Goal: Information Seeking & Learning: Learn about a topic

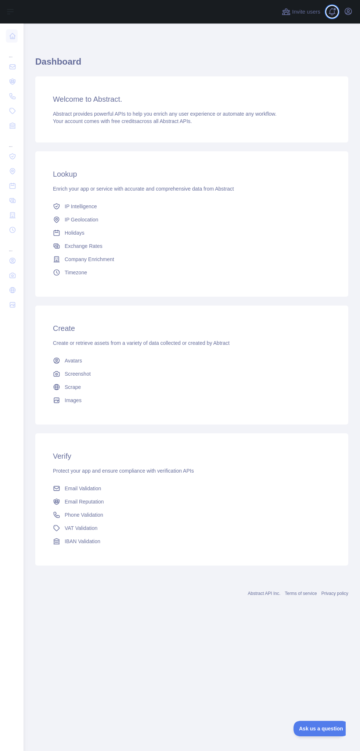
click at [334, 9] on span at bounding box center [335, 9] width 4 height 4
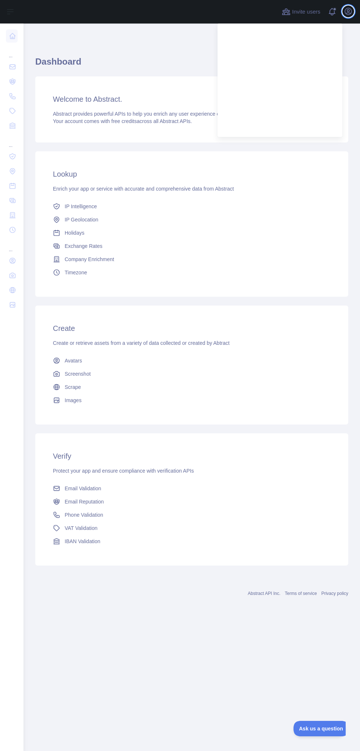
click at [349, 11] on icon "button" at bounding box center [348, 11] width 9 height 9
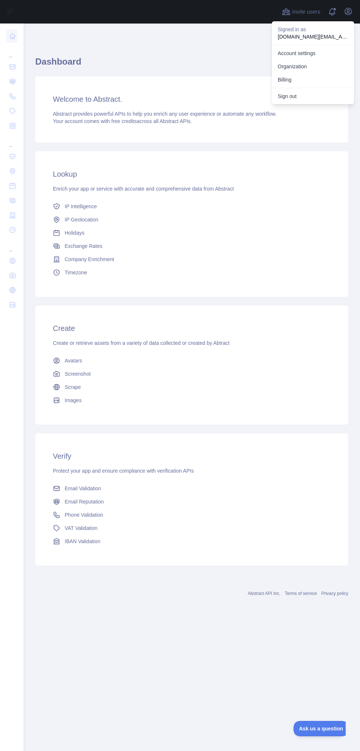
click at [307, 55] on link "Account settings" at bounding box center [313, 53] width 82 height 13
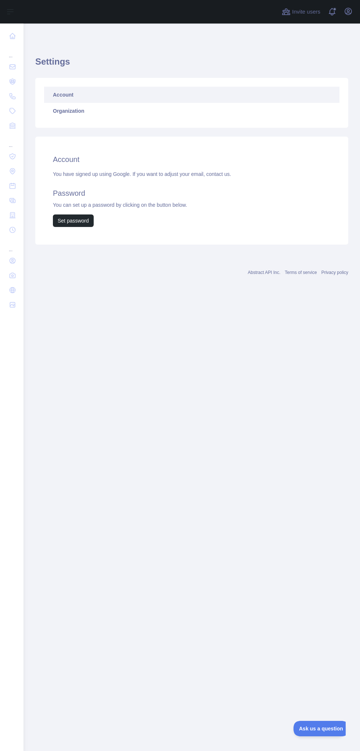
click at [11, 564] on nav "... ... ..." at bounding box center [12, 380] width 12 height 715
click at [26, 536] on main "Settings Account Organization Account You have signed up using Google. If you w…" at bounding box center [191, 386] width 336 height 727
click at [86, 467] on main "Settings Account Organization Account You have signed up using Google. If you w…" at bounding box center [191, 386] width 336 height 727
click at [31, 441] on main "Settings Account Organization Account You have signed up using Google. If you w…" at bounding box center [191, 386] width 336 height 727
click at [12, 67] on icon at bounding box center [12, 66] width 7 height 7
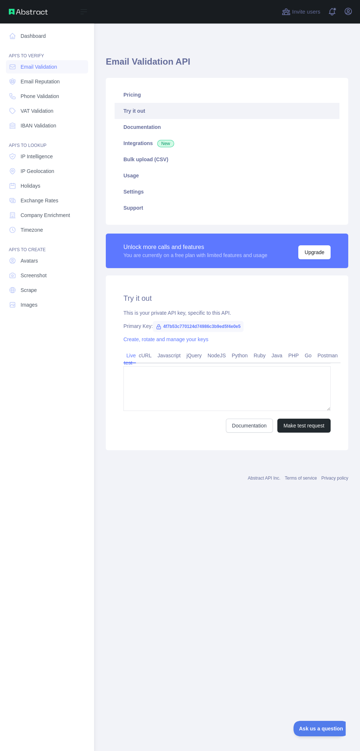
type textarea "**********"
click at [37, 95] on span "Phone Validation" at bounding box center [40, 96] width 39 height 7
click at [36, 64] on span "Email Validation" at bounding box center [39, 66] width 36 height 7
click at [34, 81] on span "Email Reputation" at bounding box center [40, 81] width 39 height 7
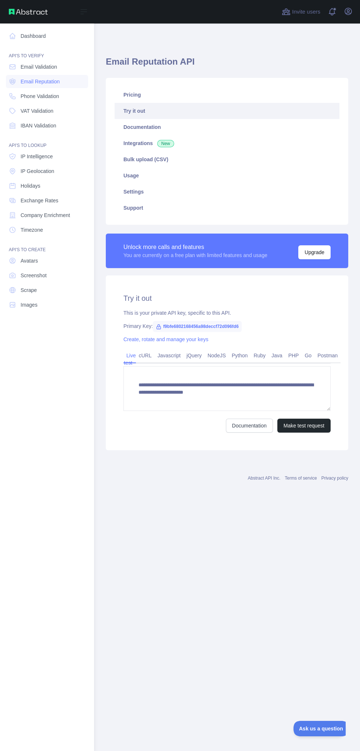
click at [32, 97] on span "Phone Validation" at bounding box center [40, 96] width 39 height 7
click at [37, 31] on link "Dashboard" at bounding box center [47, 35] width 82 height 13
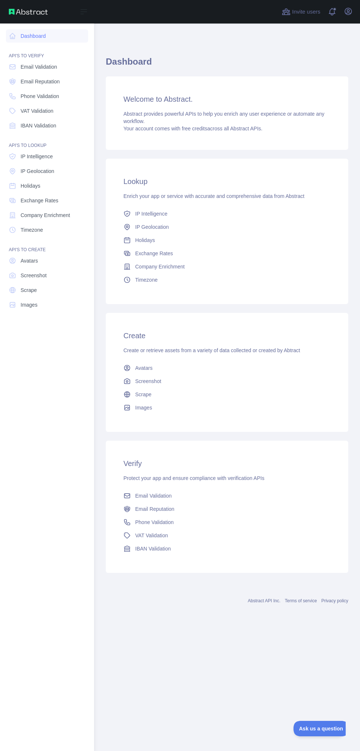
click at [48, 276] on link "Screenshot" at bounding box center [47, 275] width 82 height 13
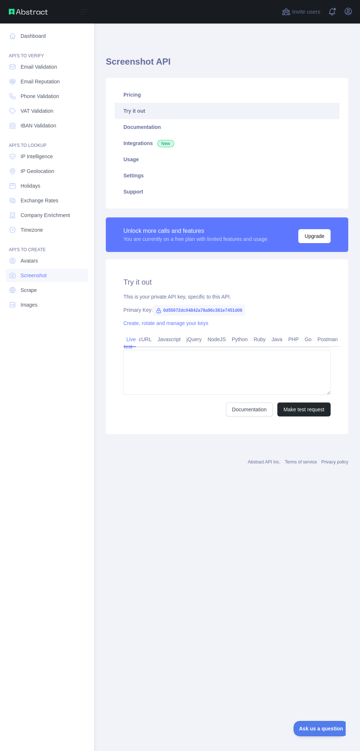
type textarea "**********"
click at [38, 310] on link "Images" at bounding box center [47, 304] width 82 height 13
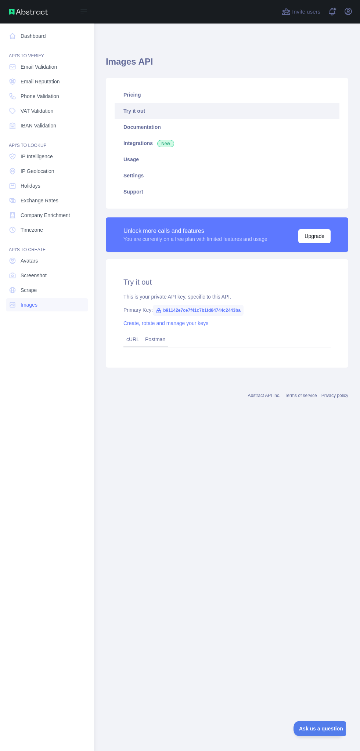
click at [58, 216] on span "Company Enrichment" at bounding box center [46, 214] width 50 height 7
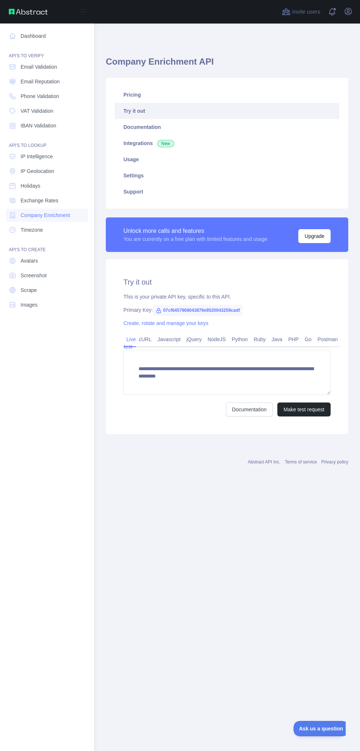
click at [56, 100] on link "Phone Validation" at bounding box center [47, 96] width 82 height 13
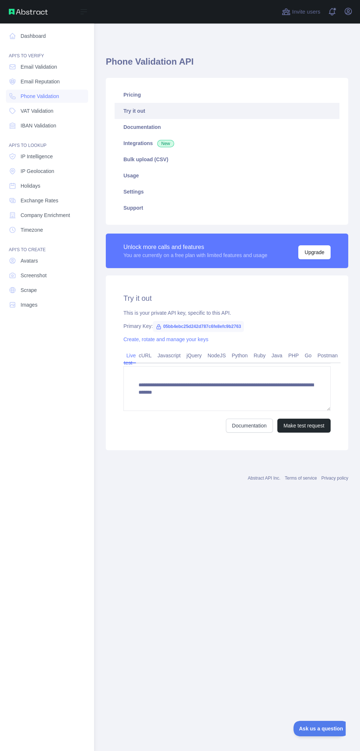
click at [319, 249] on button "Upgrade" at bounding box center [314, 252] width 32 height 14
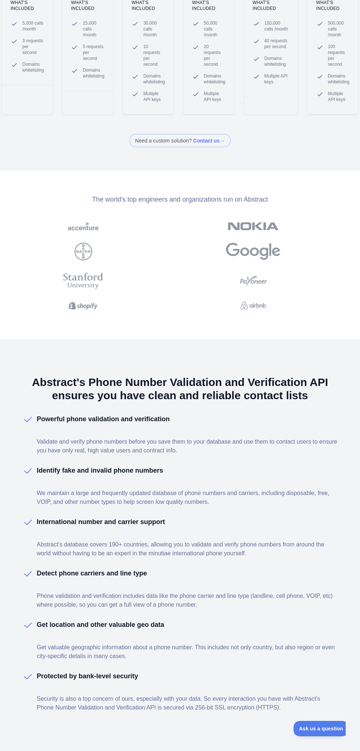
scroll to position [238, 0]
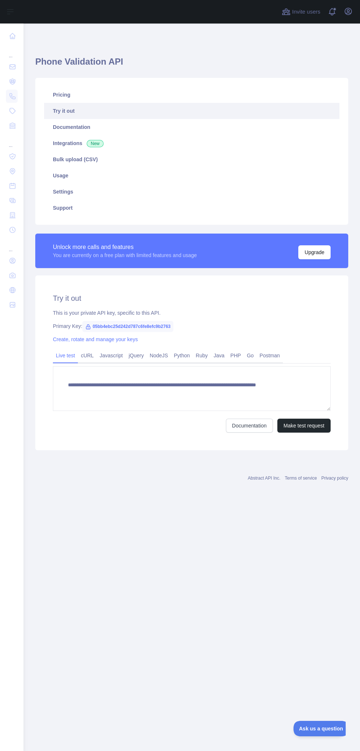
click at [62, 191] on link "Settings" at bounding box center [191, 192] width 295 height 16
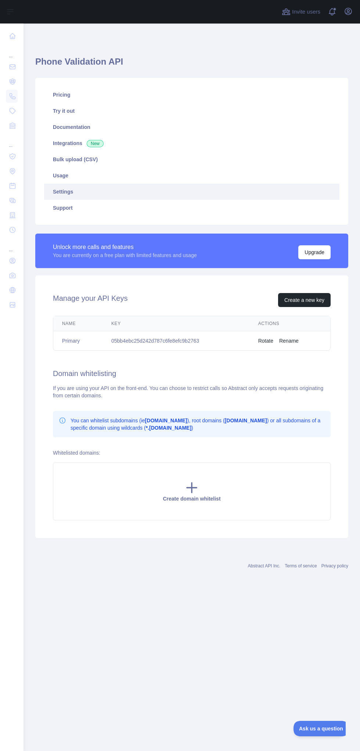
click at [81, 161] on link "Bulk upload (CSV)" at bounding box center [191, 159] width 295 height 16
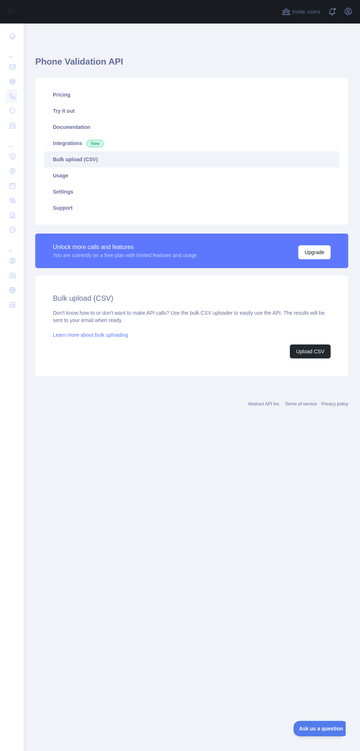
click at [24, 482] on main "Phone Validation API Pricing Try it out Documentation Integrations New Bulk upl…" at bounding box center [191, 386] width 336 height 727
click at [16, 66] on link at bounding box center [12, 66] width 12 height 13
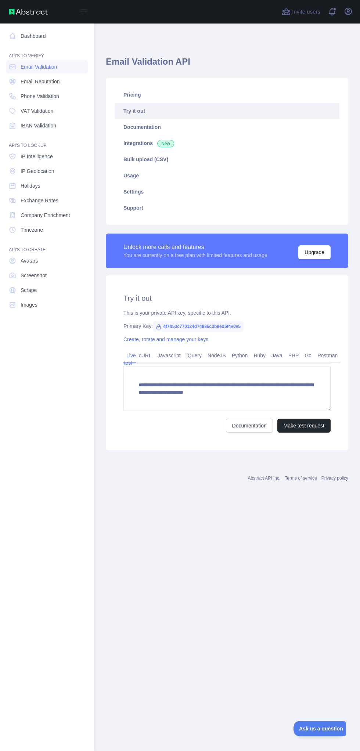
click at [55, 101] on link "Phone Validation" at bounding box center [47, 96] width 82 height 13
click at [145, 213] on link "Support" at bounding box center [227, 208] width 225 height 16
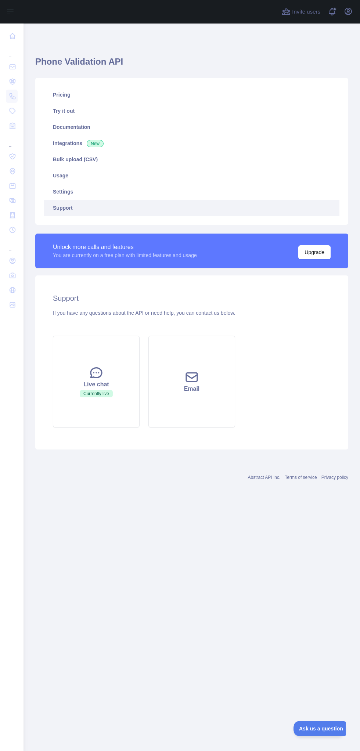
click at [77, 193] on link "Settings" at bounding box center [191, 192] width 295 height 16
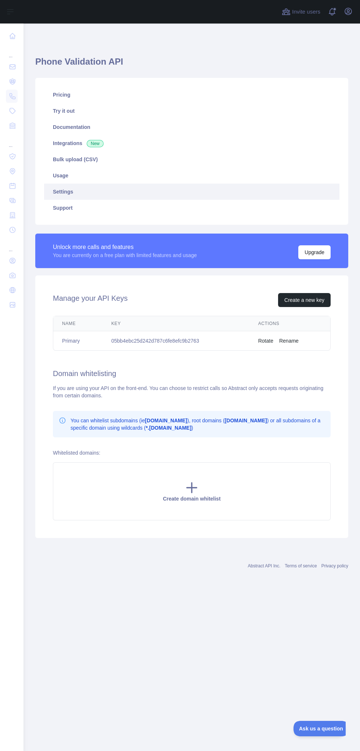
click at [83, 175] on link "Usage" at bounding box center [191, 175] width 295 height 16
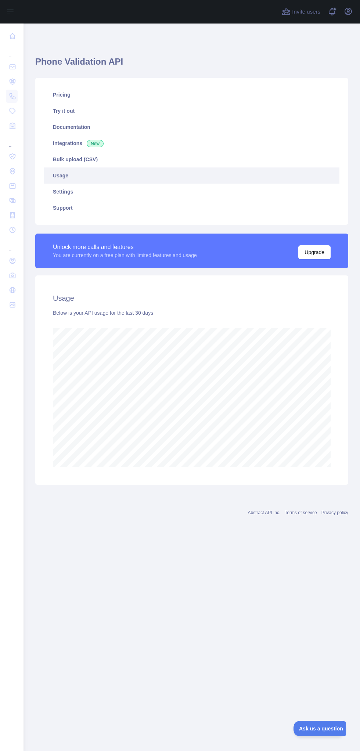
scroll to position [727, 336]
click at [24, 532] on div "Phone Validation API Pricing Try it out Documentation Integrations New Bulk upl…" at bounding box center [191, 280] width 336 height 515
click at [22, 491] on div "... ... ..." at bounding box center [11, 372] width 23 height 745
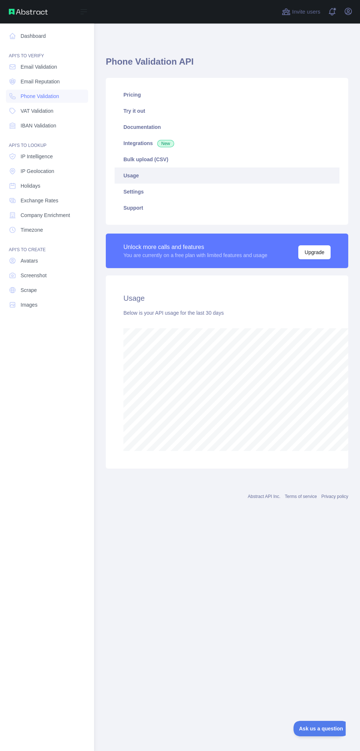
scroll to position [366346, 366807]
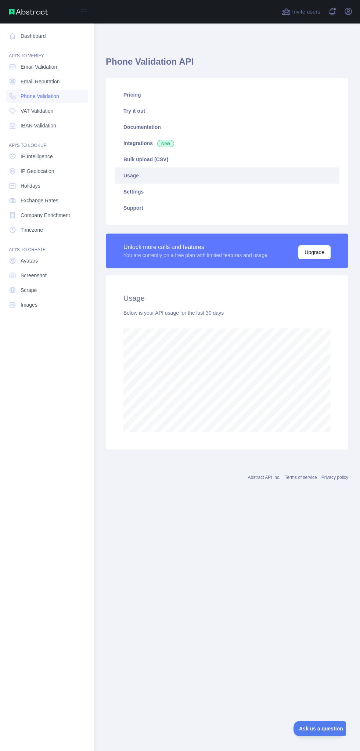
click at [58, 36] on link "Dashboard" at bounding box center [47, 35] width 82 height 13
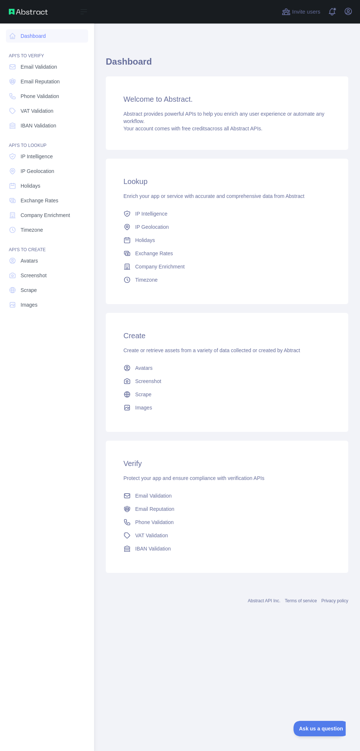
click at [39, 32] on link "Dashboard" at bounding box center [47, 35] width 82 height 13
click at [51, 93] on span "Phone Validation" at bounding box center [40, 96] width 39 height 7
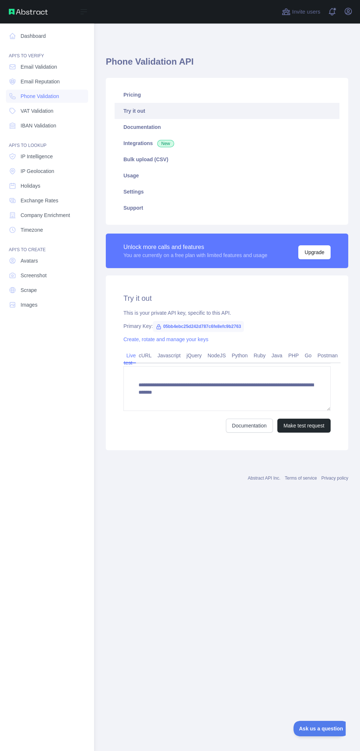
click at [143, 178] on link "Usage" at bounding box center [227, 175] width 225 height 16
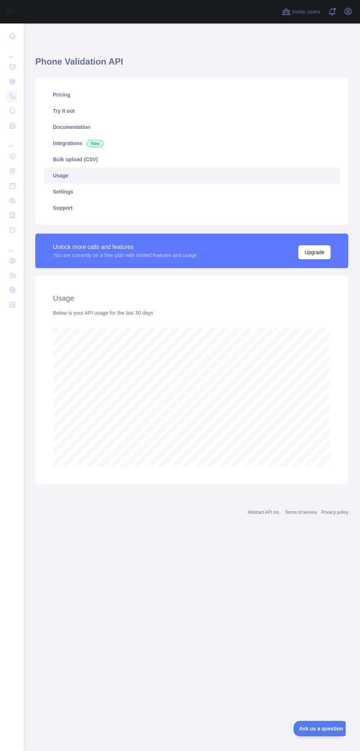
scroll to position [727, 336]
click at [96, 158] on link "Bulk upload (CSV)" at bounding box center [191, 159] width 295 height 16
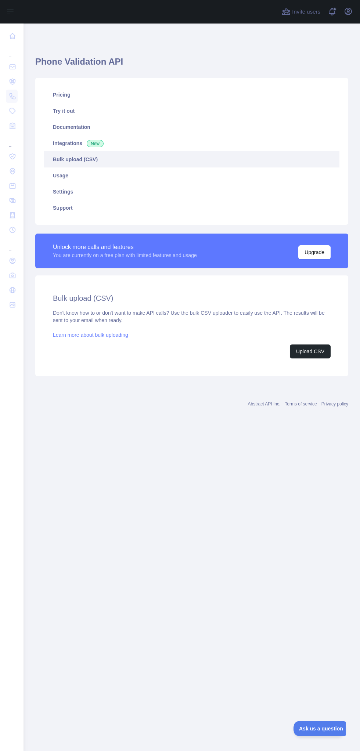
click at [76, 112] on link "Try it out" at bounding box center [191, 111] width 295 height 16
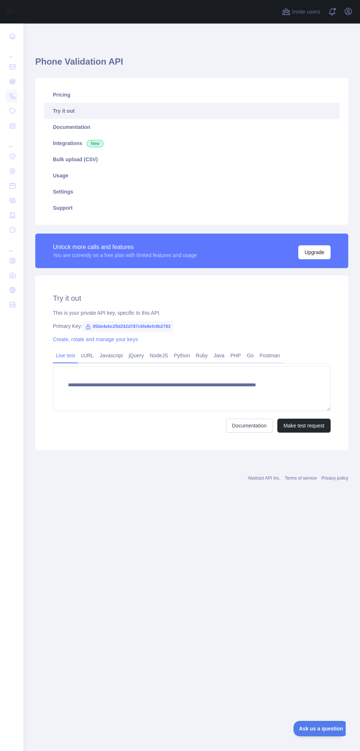
click at [70, 93] on link "Pricing" at bounding box center [191, 95] width 295 height 16
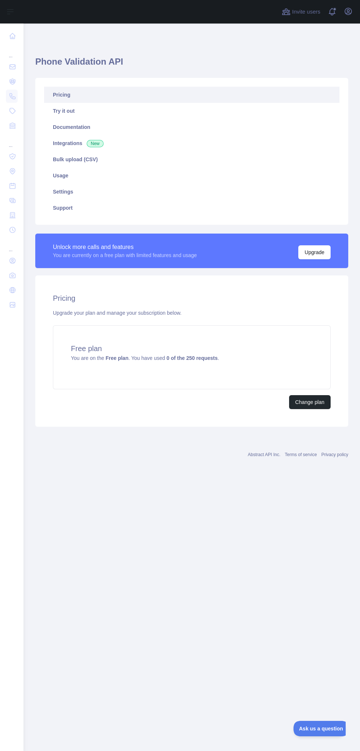
click at [17, 547] on nav "... ... ..." at bounding box center [12, 380] width 12 height 715
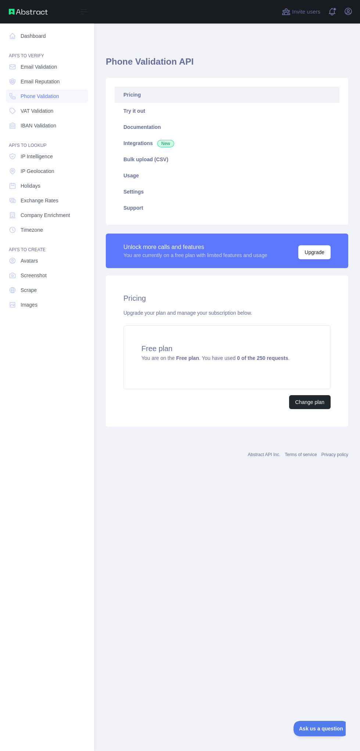
click at [51, 63] on link "Email Validation" at bounding box center [47, 66] width 82 height 13
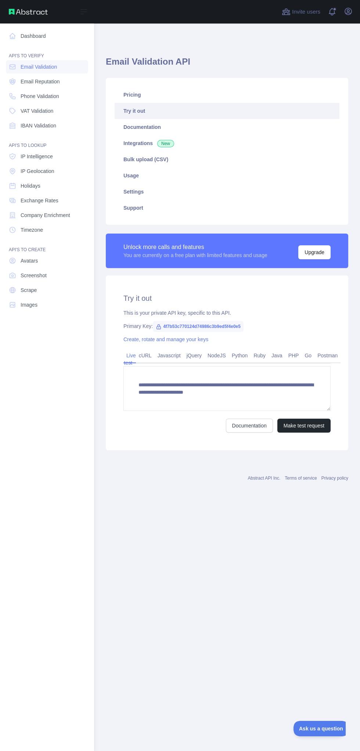
click at [36, 40] on link "Dashboard" at bounding box center [47, 35] width 82 height 13
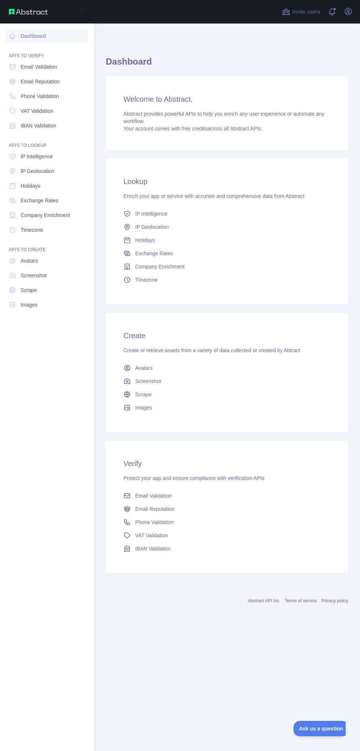
click at [165, 551] on span "IBAN Validation" at bounding box center [153, 548] width 36 height 7
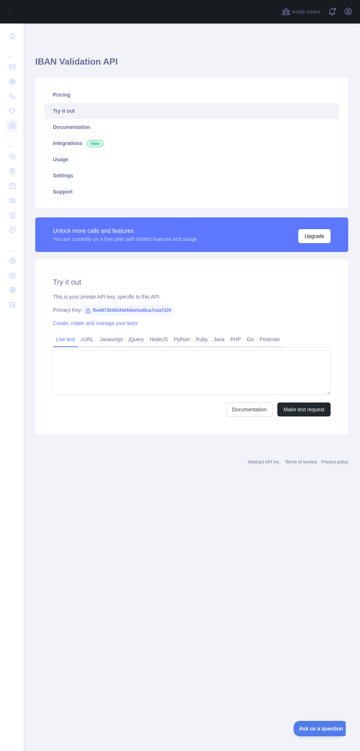
type textarea "**********"
click at [84, 340] on link "cURL" at bounding box center [87, 339] width 19 height 12
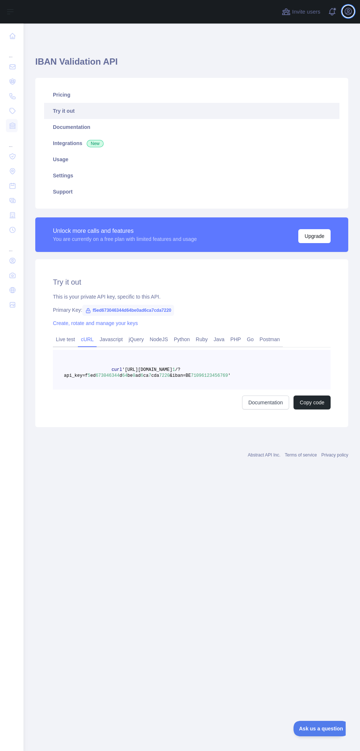
click at [348, 10] on icon "button" at bounding box center [348, 11] width 9 height 9
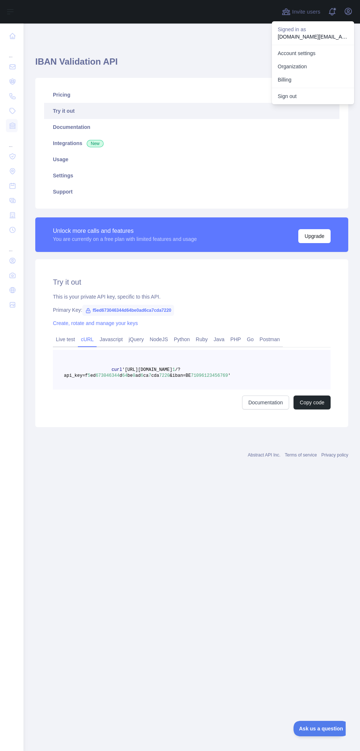
click at [312, 50] on link "Account settings" at bounding box center [313, 53] width 82 height 13
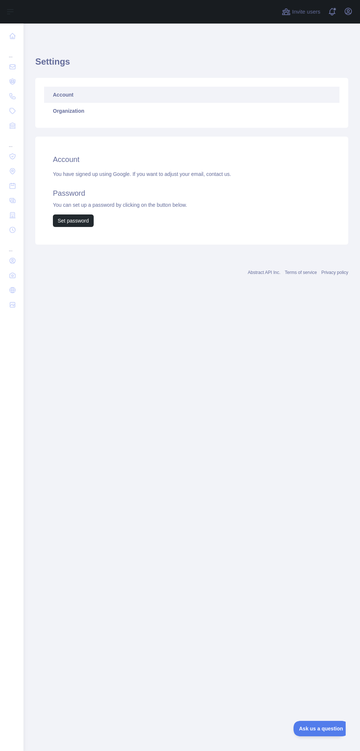
click at [90, 91] on link "Account" at bounding box center [191, 95] width 295 height 16
click at [80, 111] on link "Organization" at bounding box center [191, 111] width 295 height 16
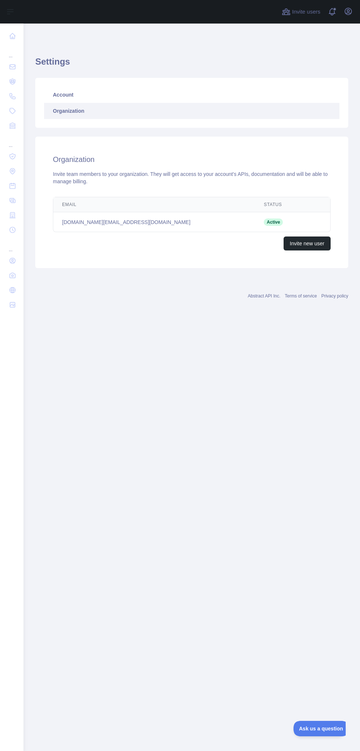
click at [196, 305] on div "Settings Account Organization Organization Invite team members to your organiza…" at bounding box center [191, 172] width 336 height 299
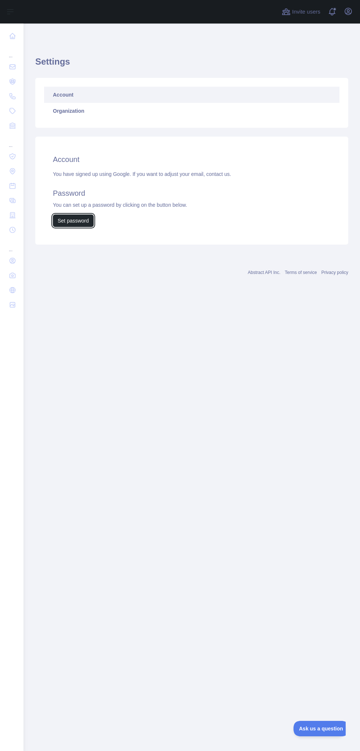
click at [71, 217] on button "Set password" at bounding box center [73, 220] width 41 height 12
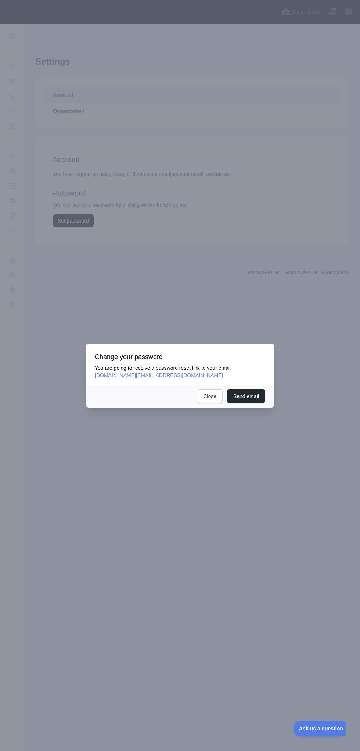
click at [253, 394] on button "Send email" at bounding box center [246, 396] width 38 height 14
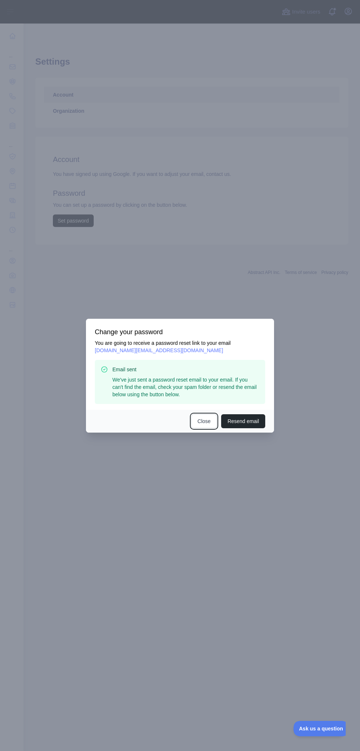
click at [204, 426] on button "Close" at bounding box center [204, 421] width 26 height 14
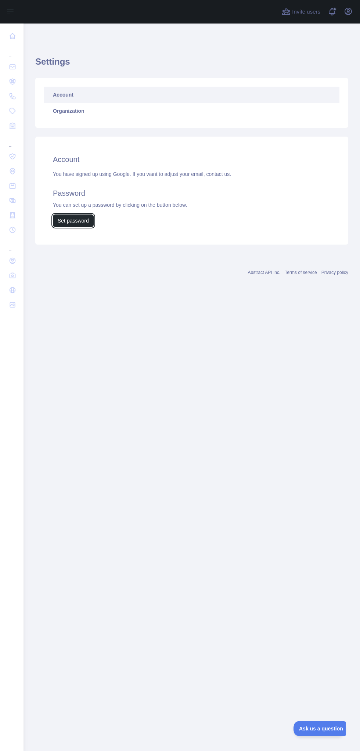
click at [82, 218] on button "Set password" at bounding box center [73, 220] width 41 height 12
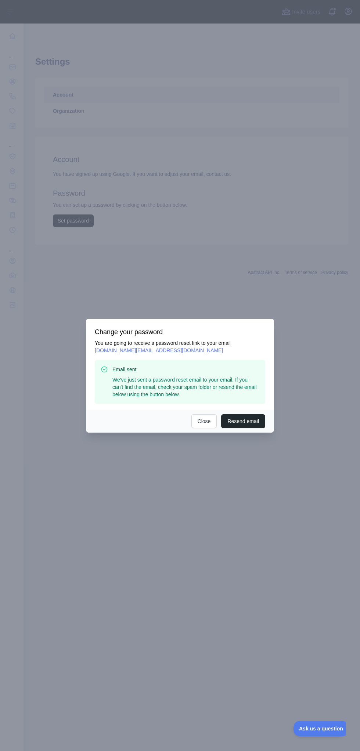
click at [243, 421] on button "Resend email" at bounding box center [243, 421] width 44 height 14
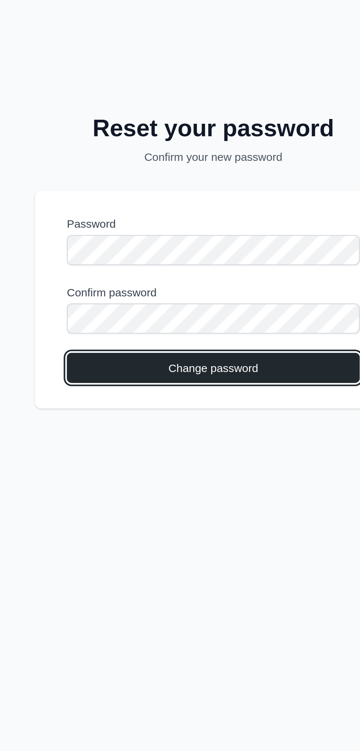
click at [184, 429] on button "Change password" at bounding box center [179, 425] width 135 height 14
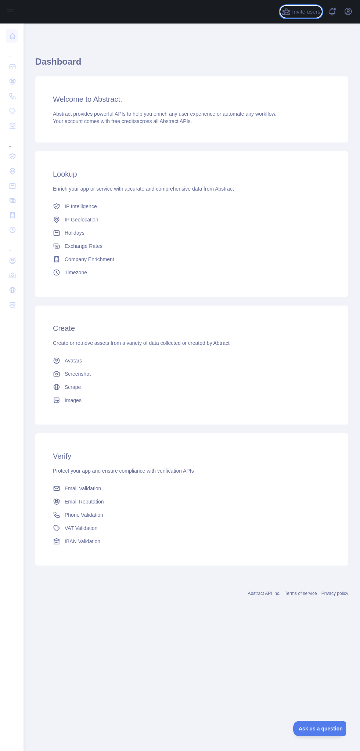
click at [306, 11] on span "Invite users" at bounding box center [306, 12] width 28 height 8
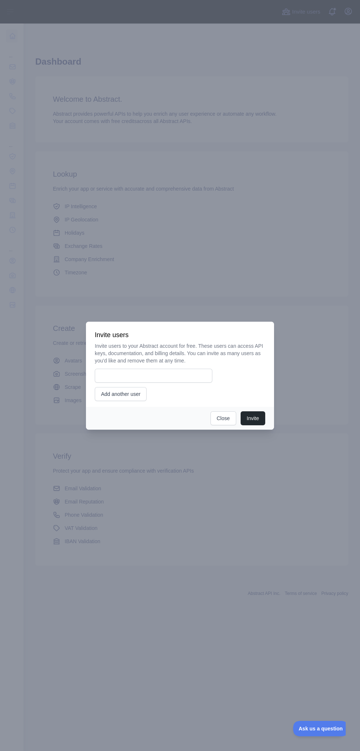
click at [225, 428] on div "Invite Close" at bounding box center [180, 418] width 188 height 23
click at [227, 420] on button "Close" at bounding box center [223, 418] width 26 height 14
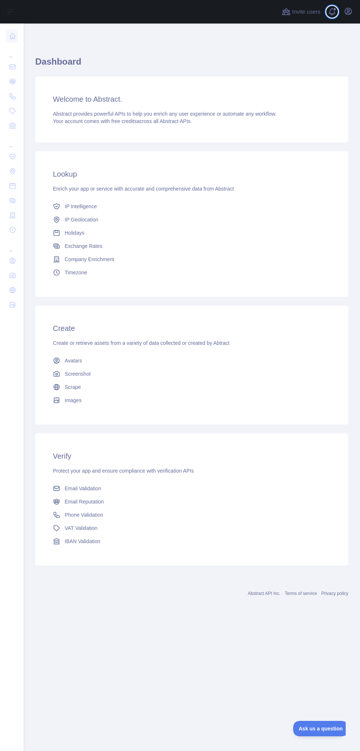
click at [334, 9] on span at bounding box center [335, 9] width 4 height 4
click at [344, 10] on icon "button" at bounding box center [348, 11] width 9 height 9
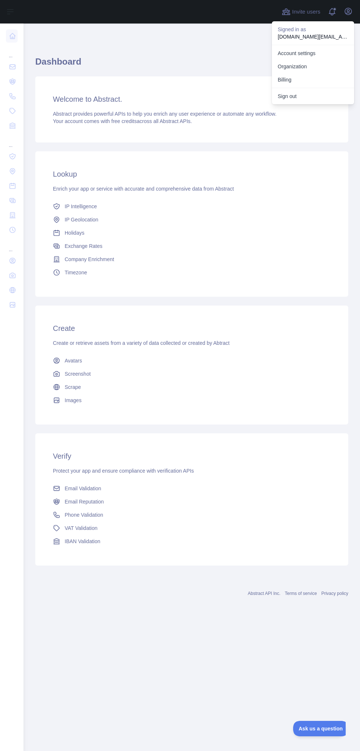
click at [319, 56] on link "Account settings" at bounding box center [313, 53] width 82 height 13
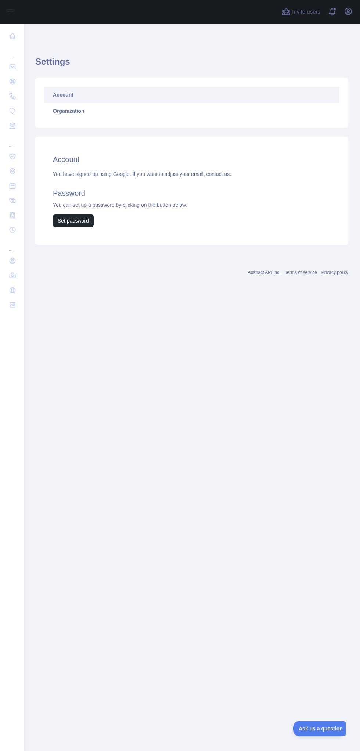
click at [165, 87] on link "Account" at bounding box center [191, 95] width 295 height 16
click at [126, 163] on h2 "Account" at bounding box center [192, 159] width 278 height 10
click at [168, 177] on div "You have signed up using Google. If you want to adjust your email, contact us. …" at bounding box center [192, 198] width 278 height 57
click at [72, 163] on h2 "Account" at bounding box center [192, 159] width 278 height 10
click at [270, 272] on link "Abstract API Inc." at bounding box center [264, 272] width 33 height 5
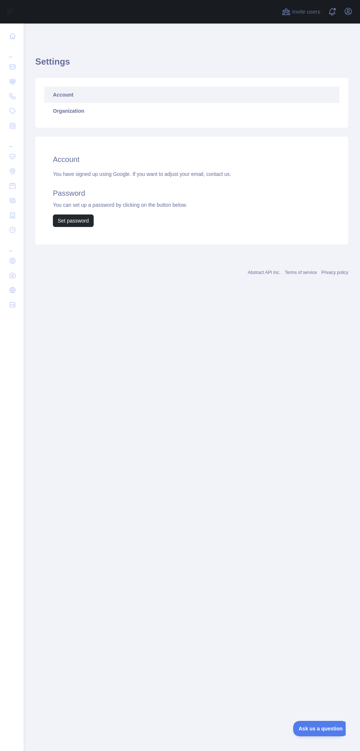
click at [20, 563] on div "... ... ..." at bounding box center [11, 372] width 23 height 745
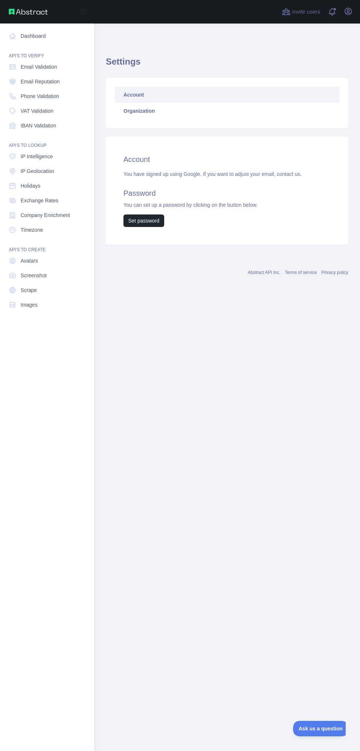
click at [7, 557] on nav "Dashboard API'S TO VERIFY Email Validation Email Reputation Phone Validation VA…" at bounding box center [47, 380] width 82 height 715
click at [54, 97] on span "Phone Validation" at bounding box center [40, 96] width 39 height 7
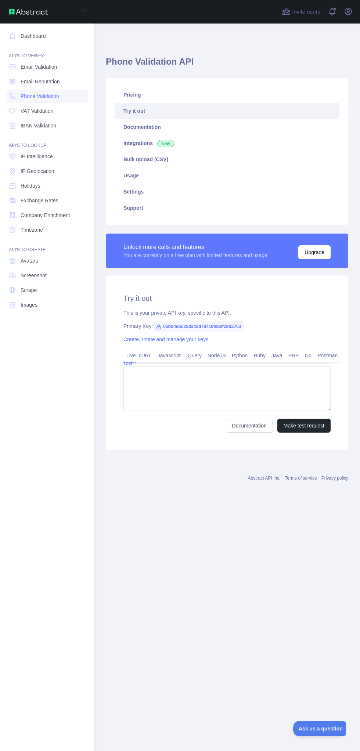
type textarea "**********"
click at [251, 427] on link "Documentation" at bounding box center [249, 425] width 47 height 14
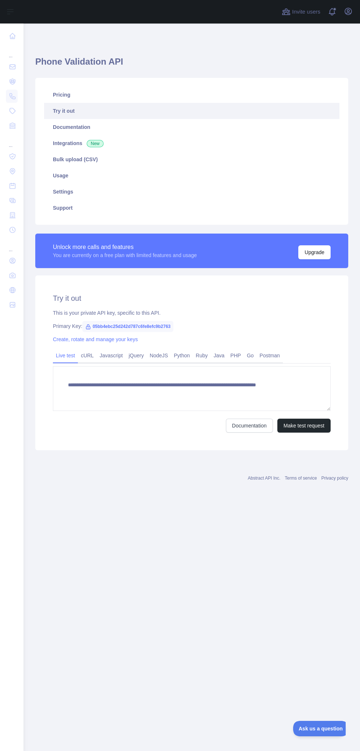
click at [91, 176] on link "Usage" at bounding box center [191, 175] width 295 height 16
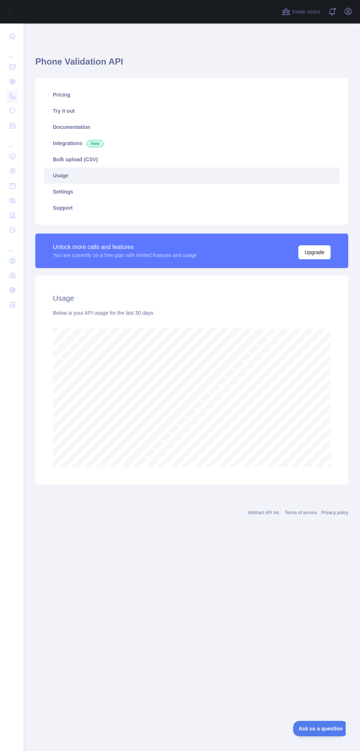
scroll to position [727, 336]
click at [87, 190] on link "Settings" at bounding box center [191, 192] width 295 height 16
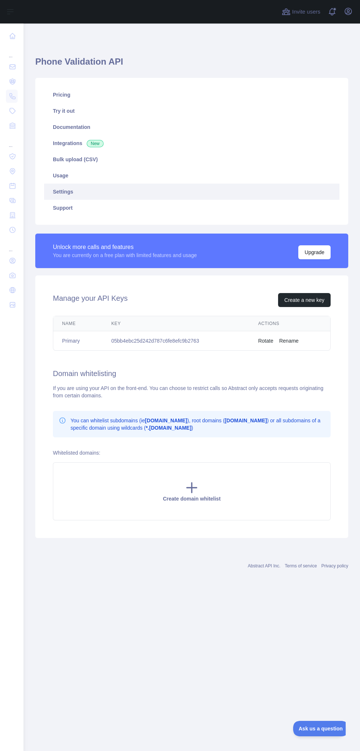
click at [92, 179] on link "Usage" at bounding box center [191, 175] width 295 height 16
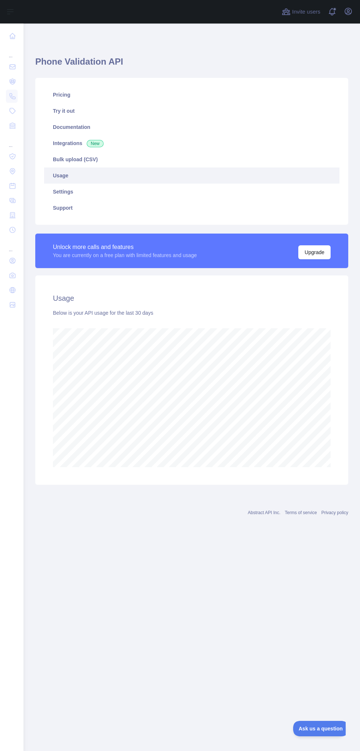
scroll to position [783, 336]
